Goal: Task Accomplishment & Management: Manage account settings

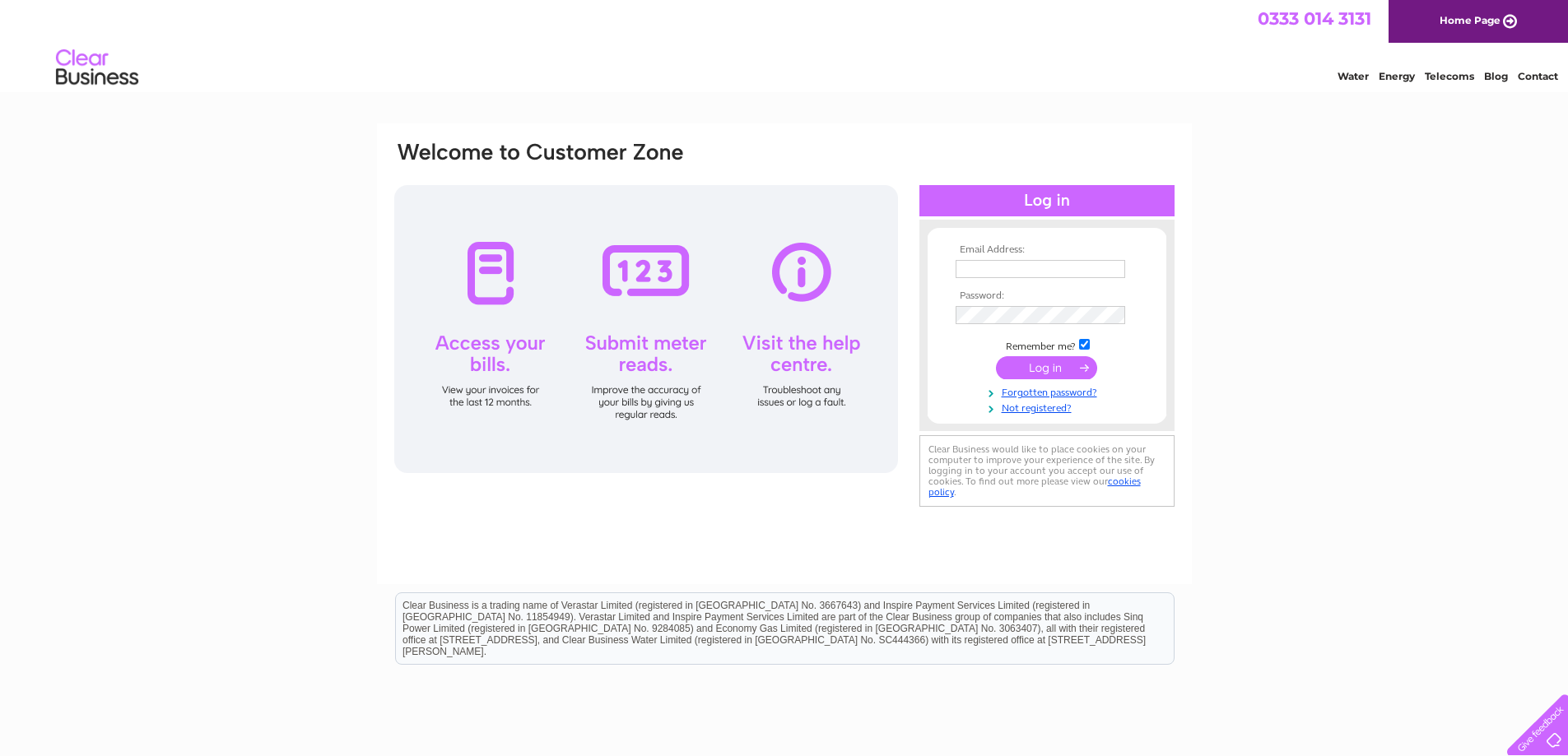
type input "jim.cumming@fairwaysgroup.ltd.uk"
click at [1061, 369] on input "submit" at bounding box center [1046, 368] width 101 height 23
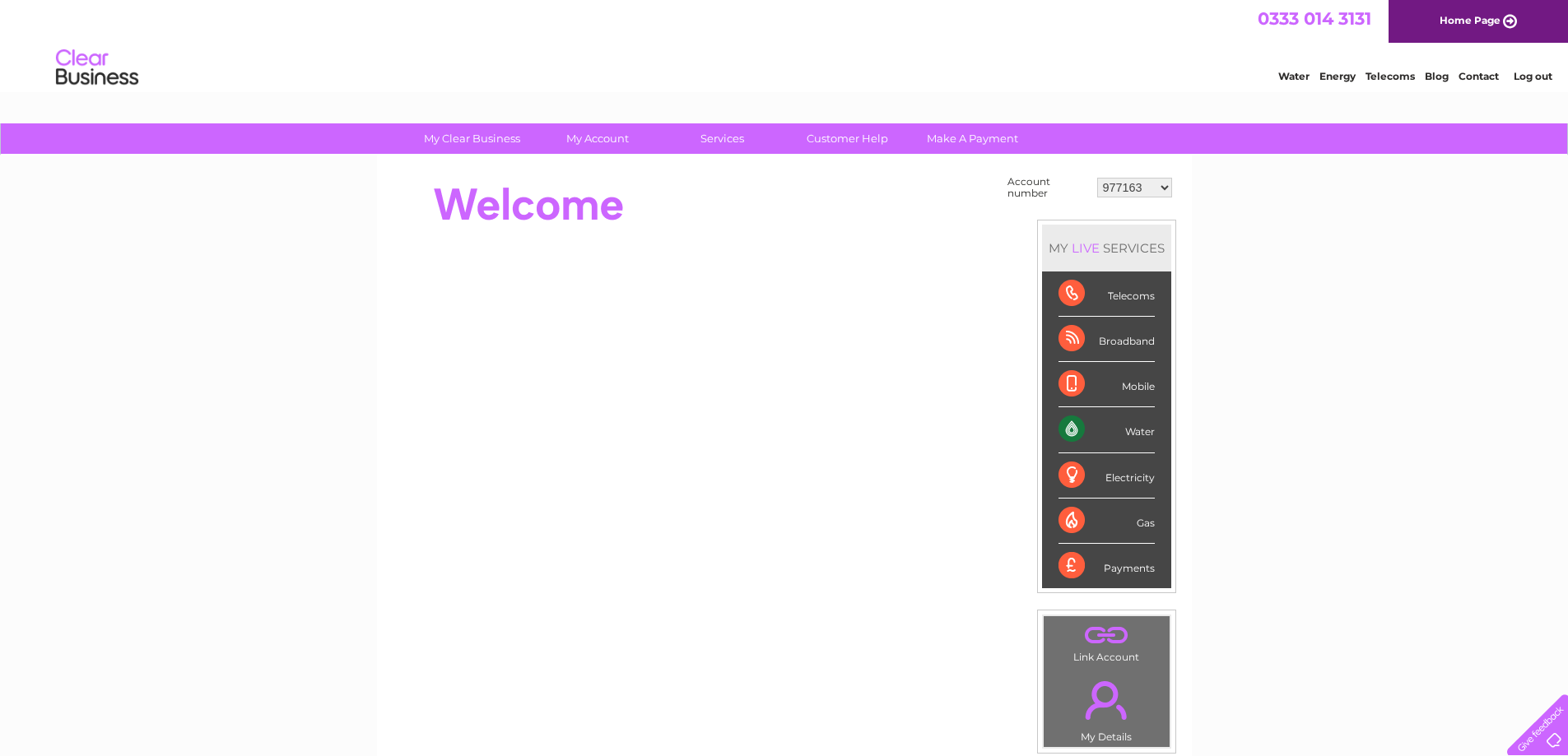
click at [1163, 190] on select "977163 996970 1091905 1144276 30313403" at bounding box center [1134, 187] width 75 height 19
select select "1144276"
click at [1097, 178] on select "977163 996970 1091905 1144276 30313403" at bounding box center [1134, 187] width 75 height 19
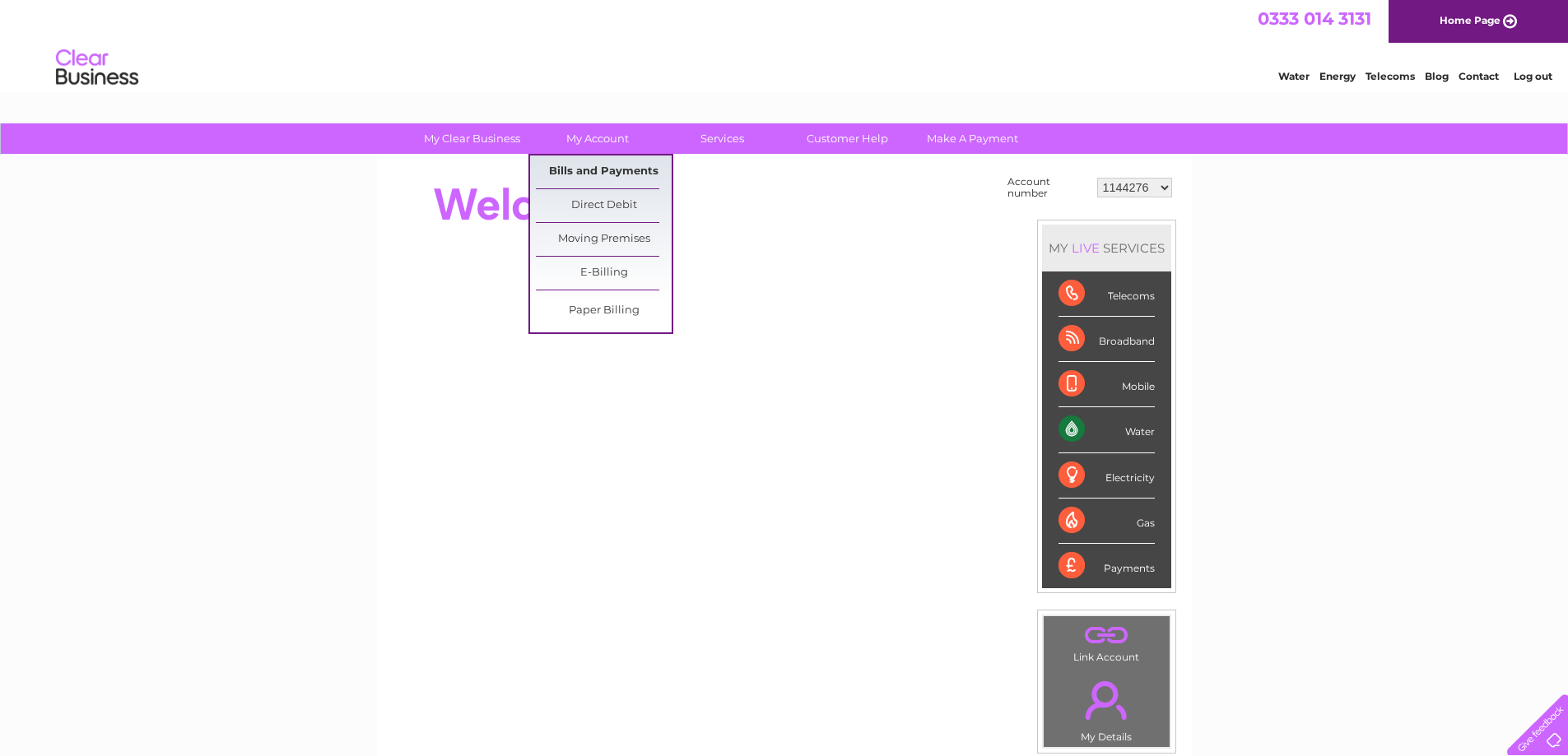
click at [621, 176] on link "Bills and Payments" at bounding box center [604, 172] width 136 height 33
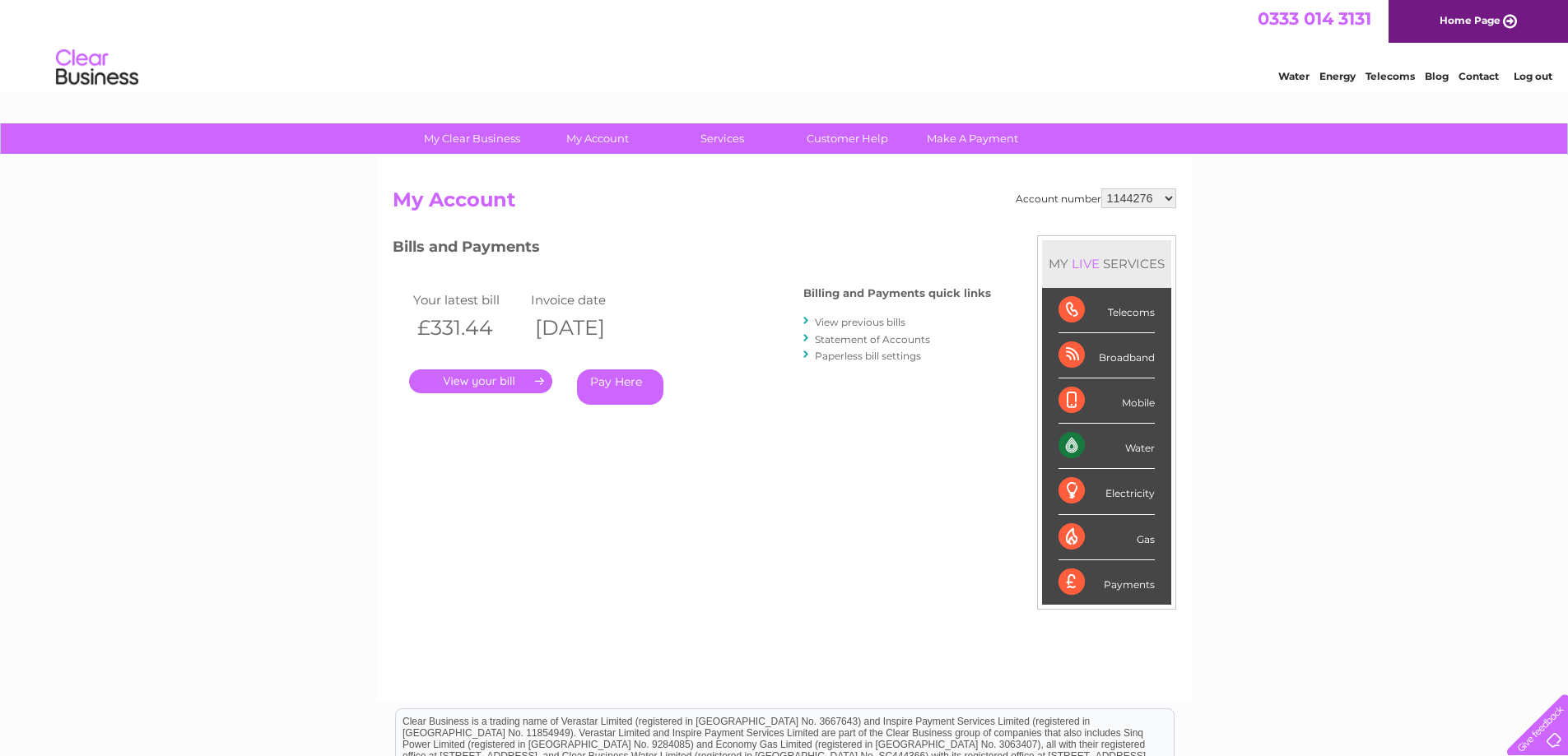
click at [492, 382] on link "." at bounding box center [481, 381] width 144 height 24
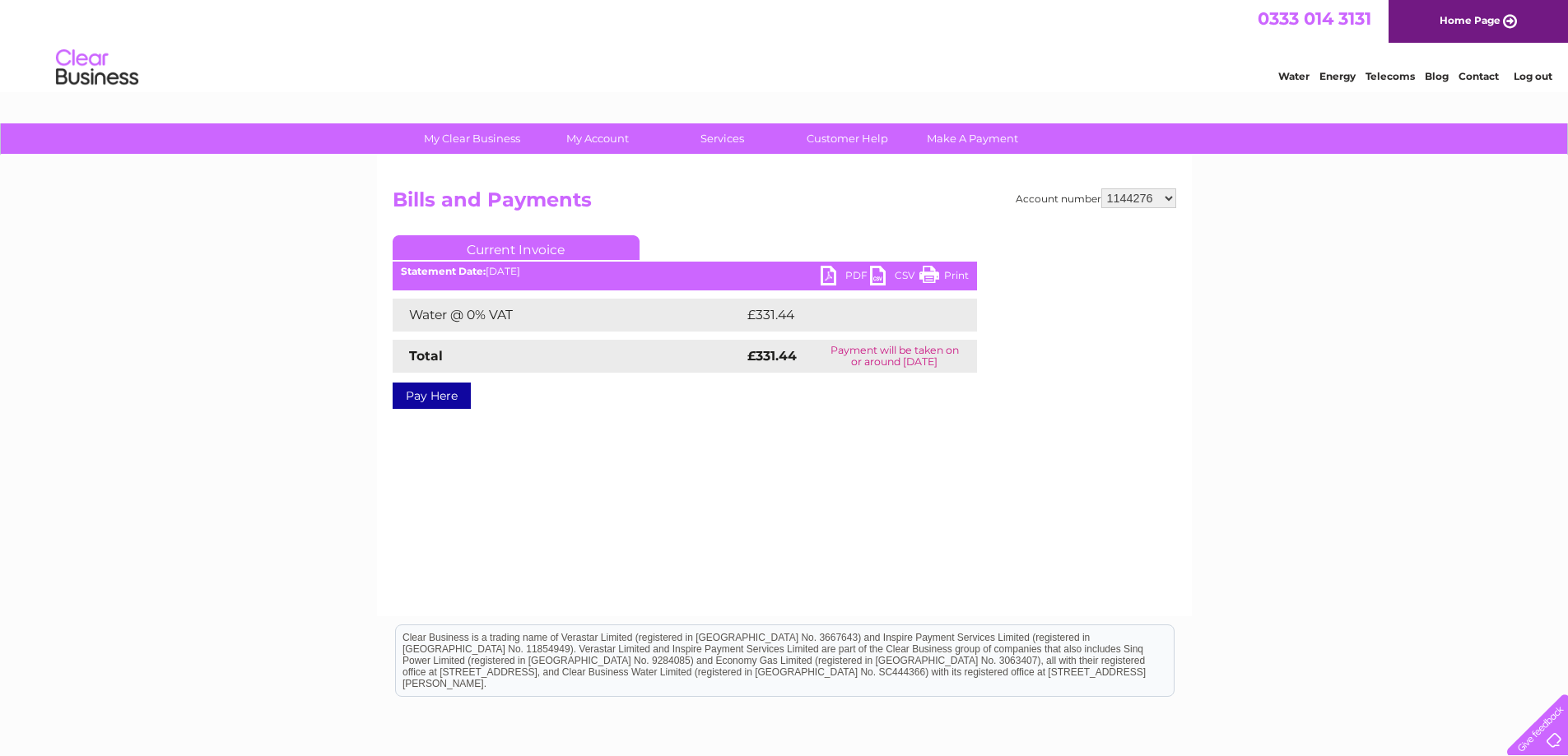
click at [846, 271] on link "PDF" at bounding box center [845, 278] width 49 height 24
